Goal: Task Accomplishment & Management: Complete application form

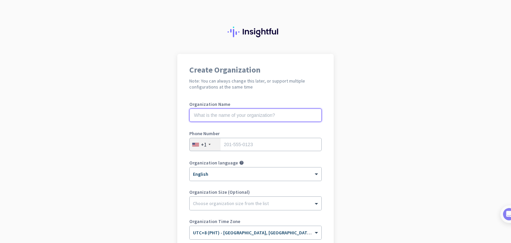
click at [196, 117] on input "text" at bounding box center [255, 114] width 132 height 13
type input "Red"
type input "n"
type input "Rendition Digital Inc."
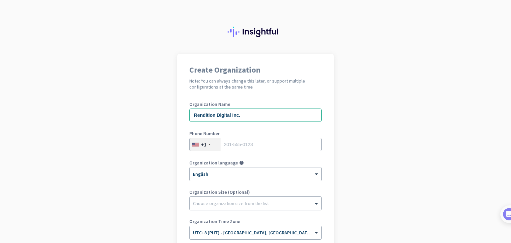
click at [206, 146] on div "+1" at bounding box center [204, 144] width 31 height 13
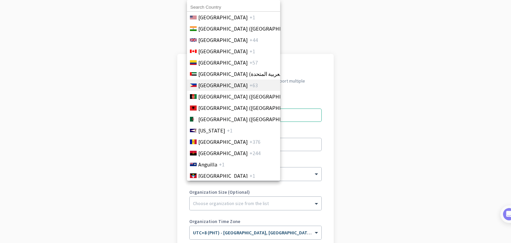
click at [214, 86] on span "[GEOGRAPHIC_DATA]" at bounding box center [223, 85] width 50 height 8
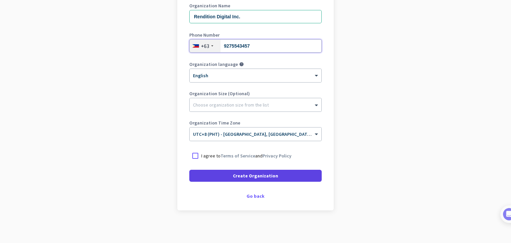
scroll to position [99, 0]
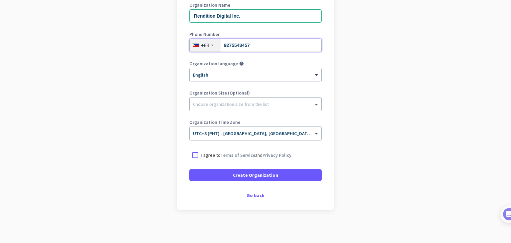
type input "9275543457"
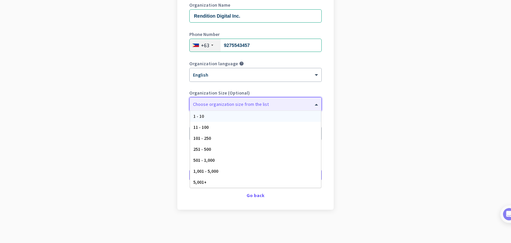
click at [313, 104] on span at bounding box center [317, 104] width 8 height 7
click at [300, 88] on div "Organization Name Rendition Digital Inc. Phone Number [PHONE_NUMBER] Organizati…" at bounding box center [255, 75] width 132 height 144
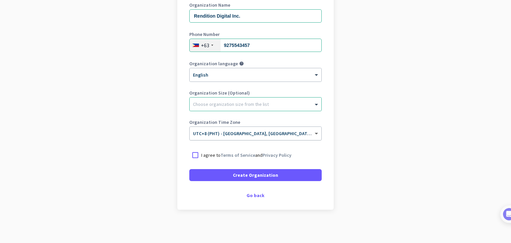
click at [313, 132] on span at bounding box center [317, 134] width 8 height 6
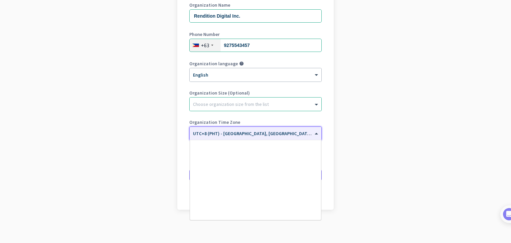
scroll to position [2973, 0]
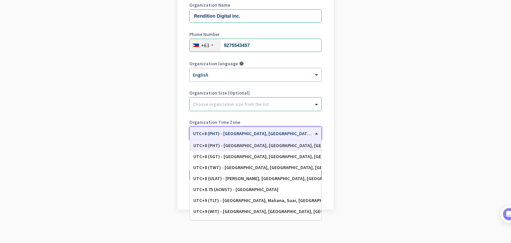
click at [228, 132] on input "text" at bounding box center [249, 131] width 112 height 5
click at [329, 111] on div "Create Organization Note: You can always change this later, or support multiple…" at bounding box center [255, 82] width 156 height 255
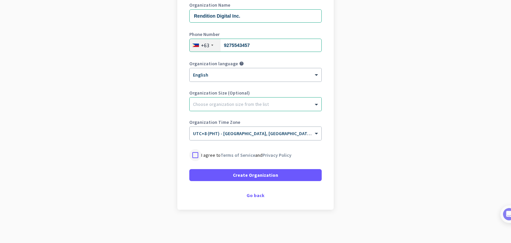
click at [194, 154] on div at bounding box center [195, 155] width 12 height 12
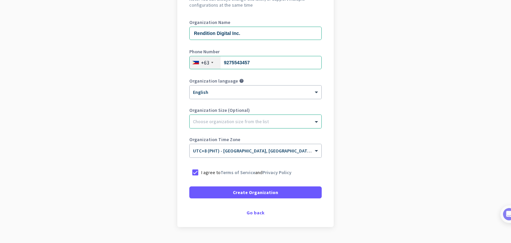
scroll to position [99, 0]
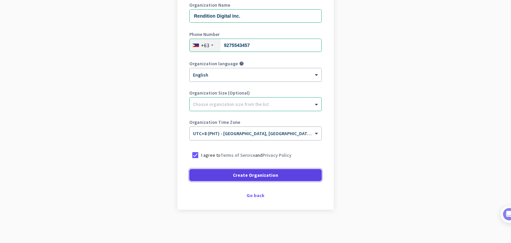
click at [254, 176] on span "Create Organization" at bounding box center [255, 175] width 45 height 7
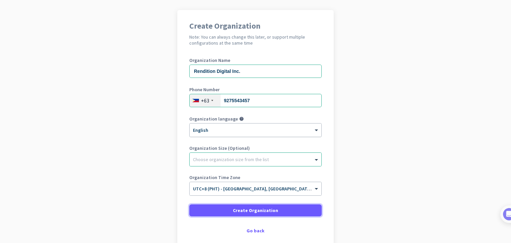
scroll to position [79, 0]
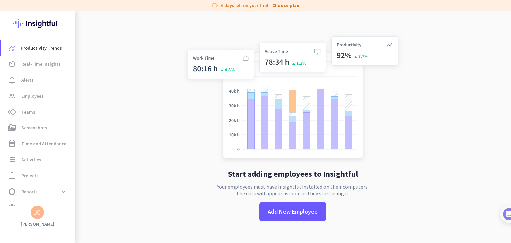
click at [40, 214] on div "JC" at bounding box center [37, 212] width 7 height 7
click at [64, 198] on span "Sign out" at bounding box center [73, 199] width 40 height 6
